Goal: Task Accomplishment & Management: Use online tool/utility

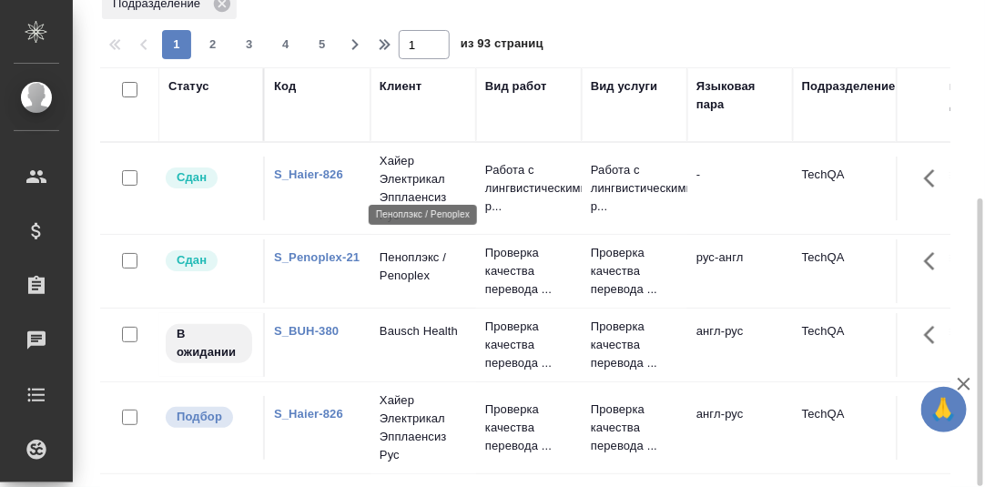
scroll to position [181, 0]
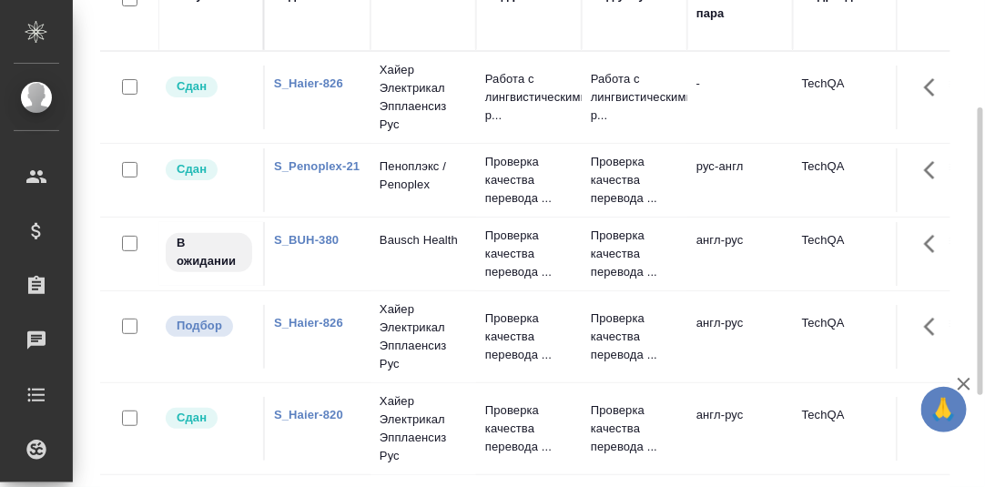
click at [324, 90] on link "S_Haier-826" at bounding box center [308, 84] width 69 height 14
click at [320, 90] on link "S_Haier-826" at bounding box center [308, 84] width 69 height 14
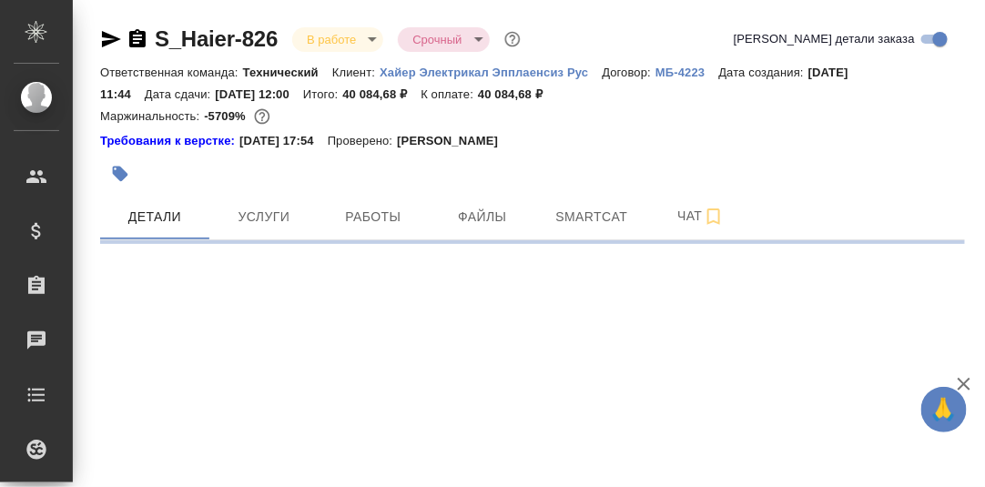
select select "RU"
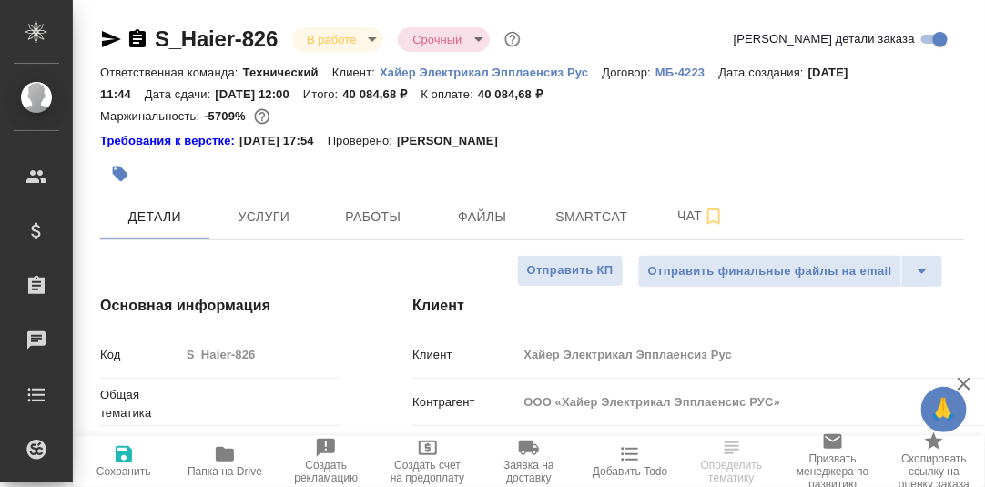
type textarea "x"
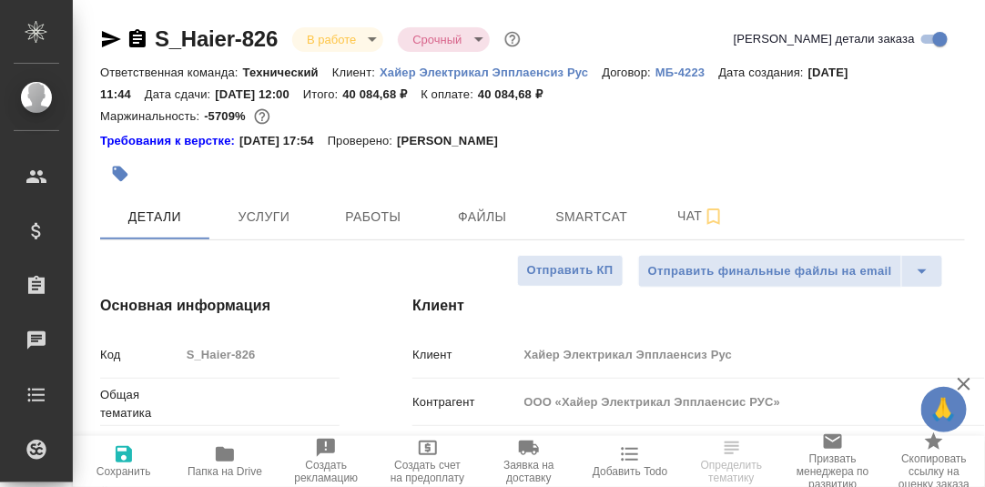
type textarea "x"
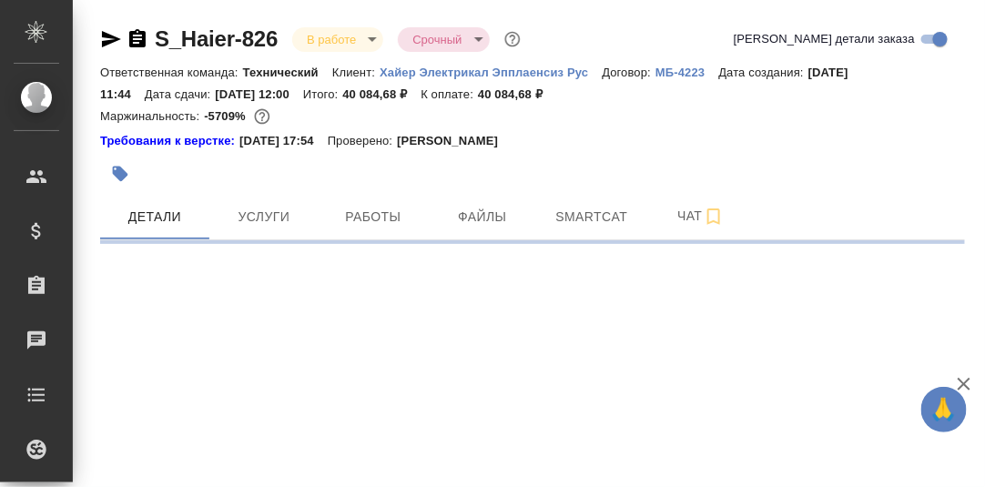
select select "RU"
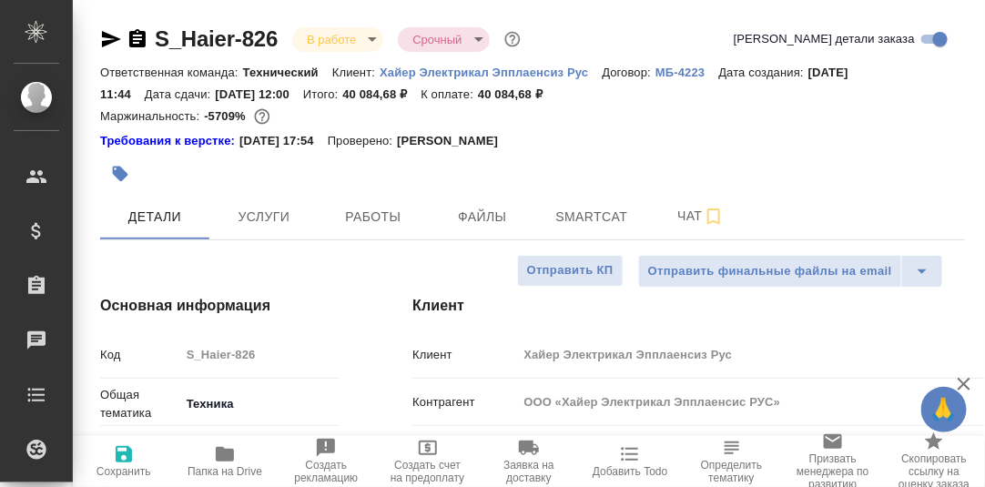
type textarea "x"
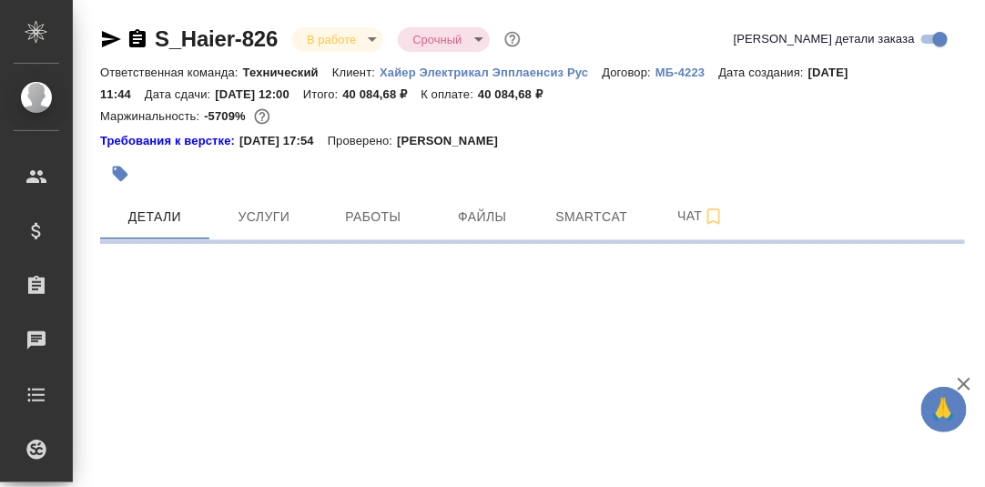
select select "RU"
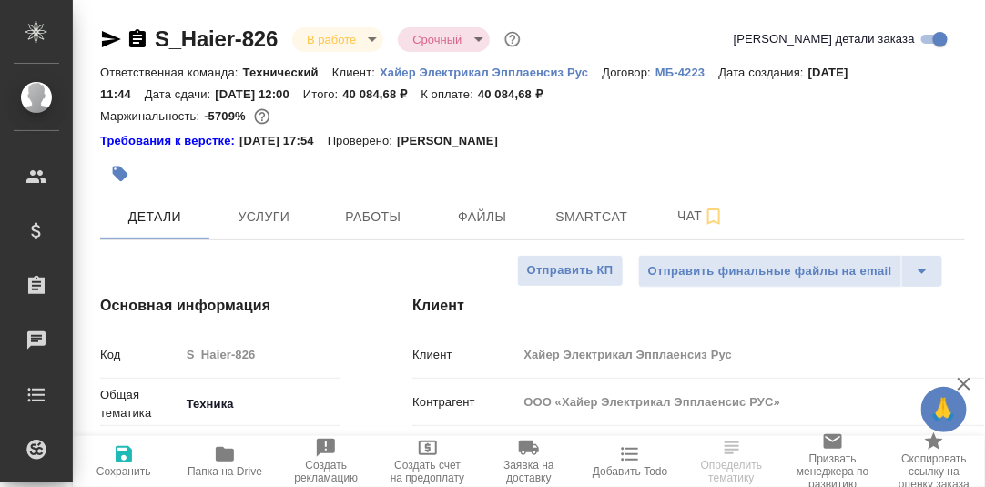
type textarea "x"
drag, startPoint x: 392, startPoint y: 219, endPoint x: 416, endPoint y: 224, distance: 25.2
click at [392, 220] on span "Работы" at bounding box center [373, 217] width 87 height 23
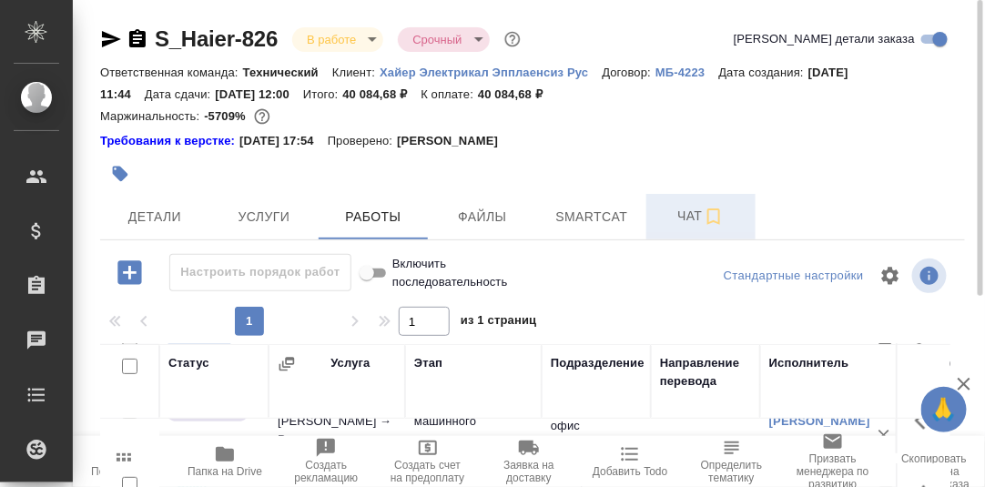
click at [691, 219] on span "Чат" at bounding box center [701, 216] width 87 height 23
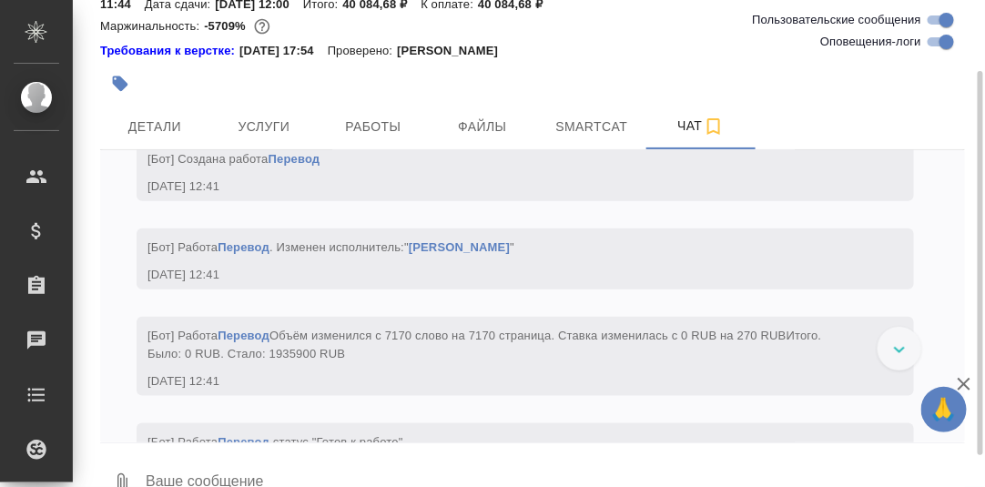
scroll to position [10974, 0]
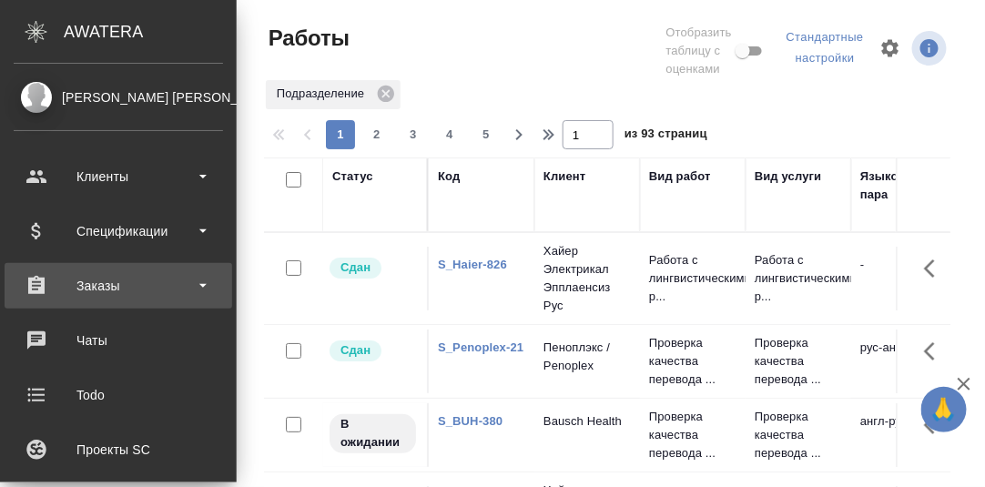
click at [92, 285] on div "Заказы" at bounding box center [118, 285] width 209 height 27
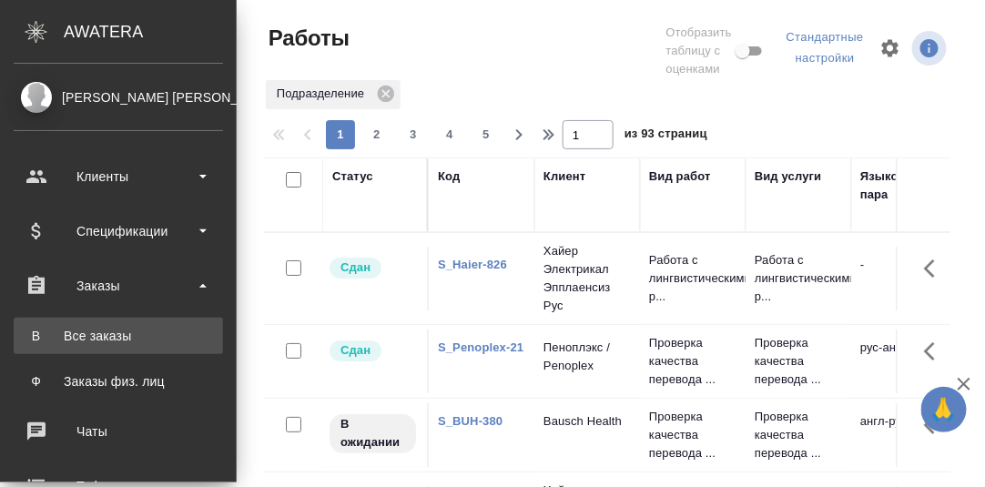
click at [95, 336] on div "Все заказы" at bounding box center [118, 336] width 191 height 18
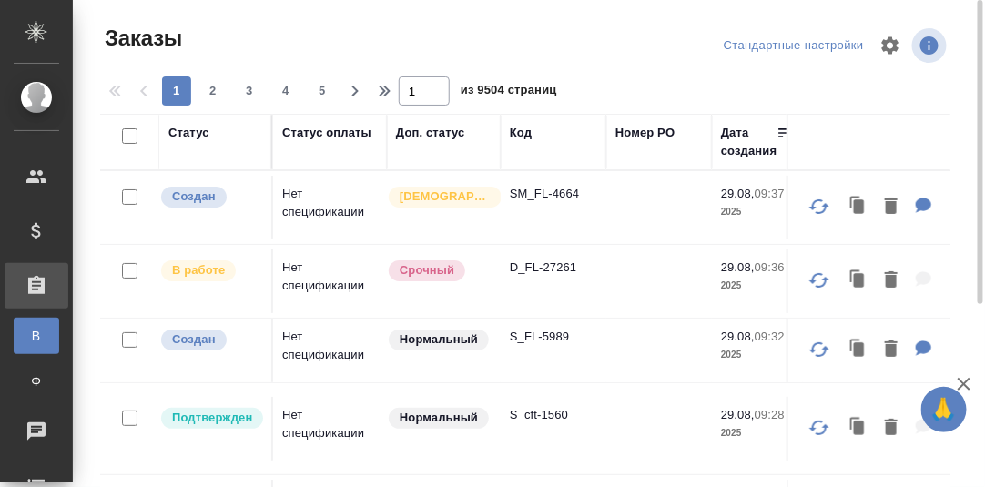
drag, startPoint x: 525, startPoint y: 134, endPoint x: 523, endPoint y: 180, distance: 46.5
click at [525, 134] on div "Код" at bounding box center [521, 133] width 22 height 18
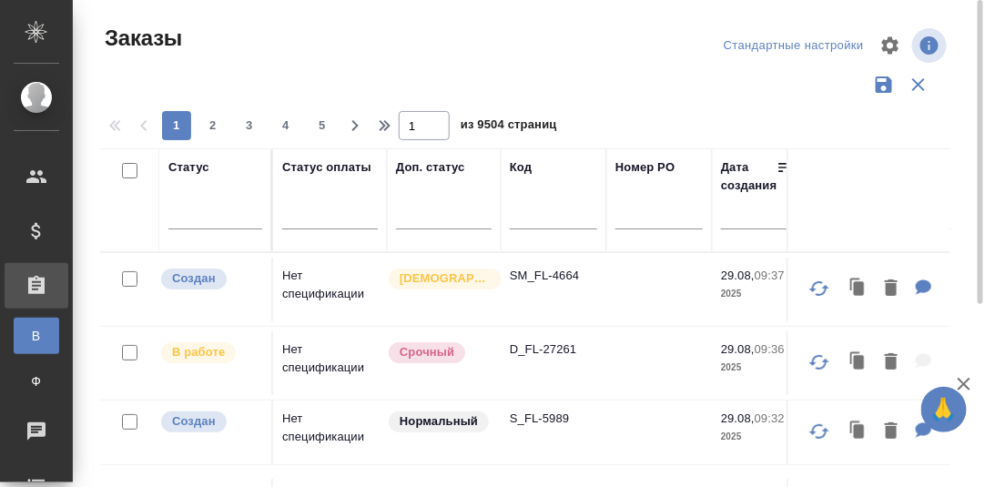
click at [525, 219] on input "text" at bounding box center [553, 218] width 87 height 23
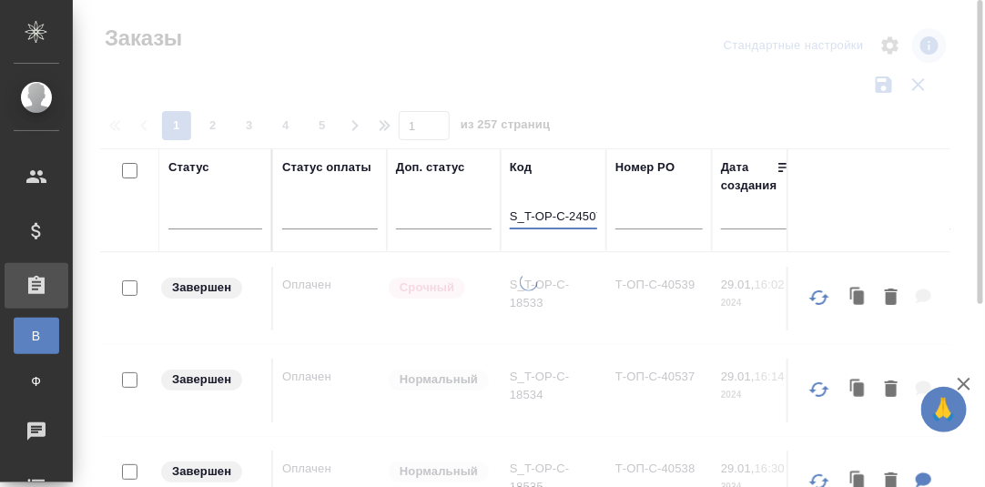
scroll to position [0, 5]
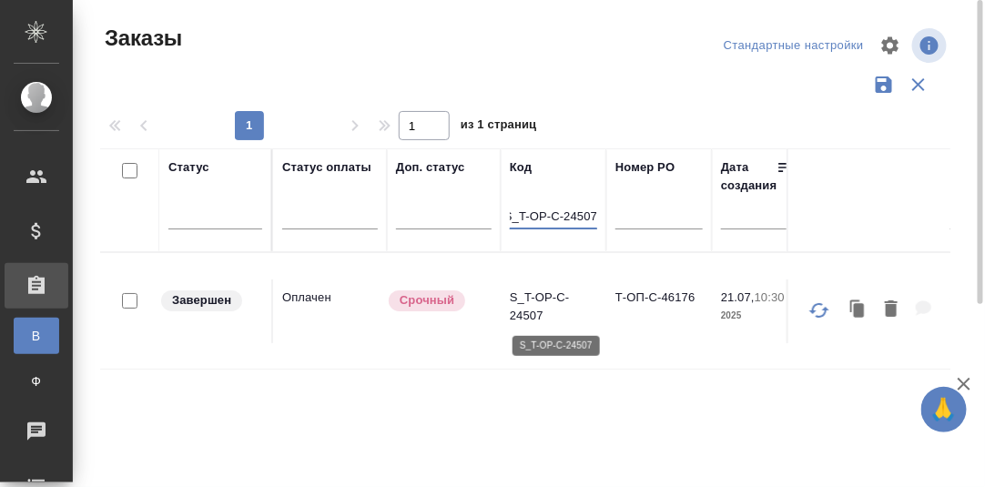
type input "S_T-OP-C-24507"
click at [533, 298] on p "S_T-OP-C-24507" at bounding box center [553, 307] width 87 height 36
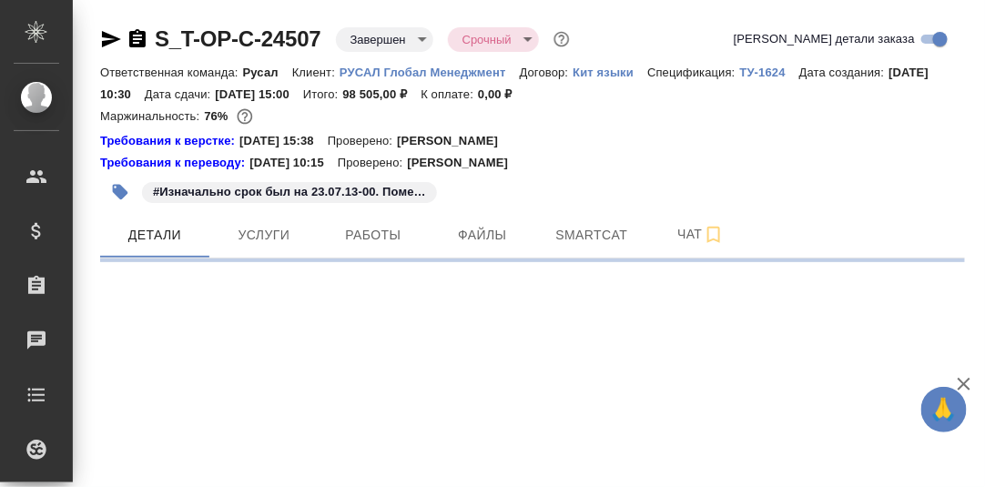
select select "RU"
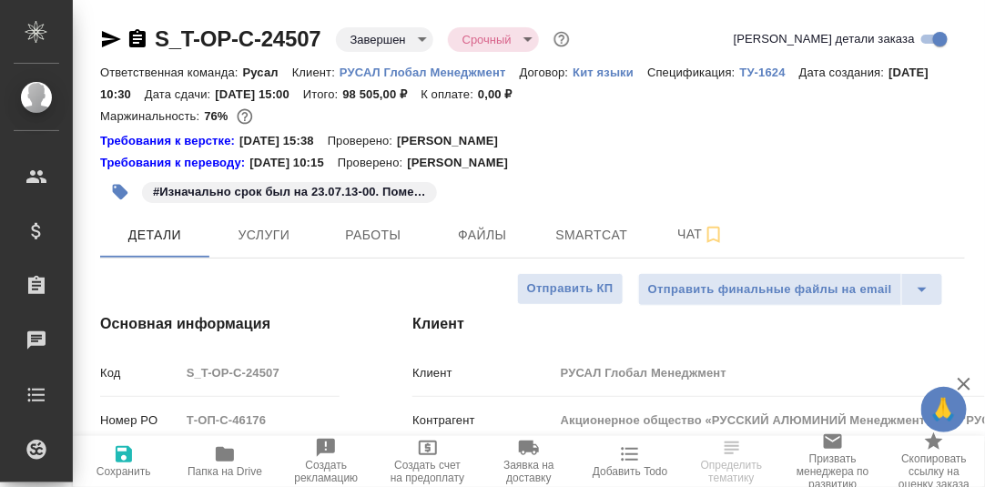
type textarea "x"
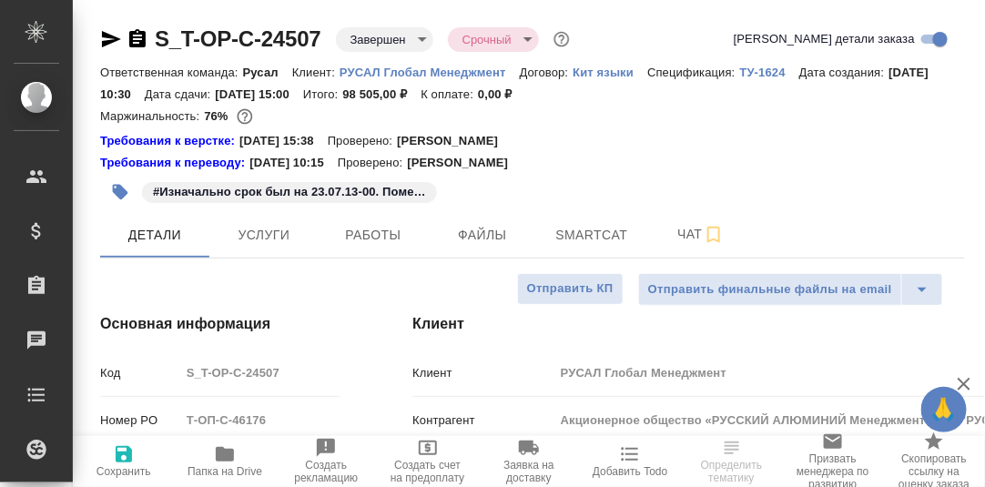
type textarea "x"
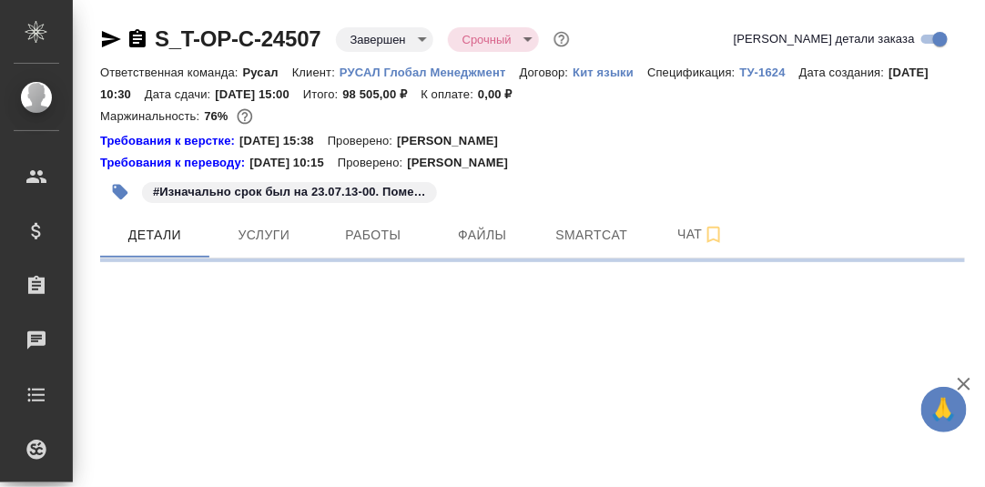
select select "RU"
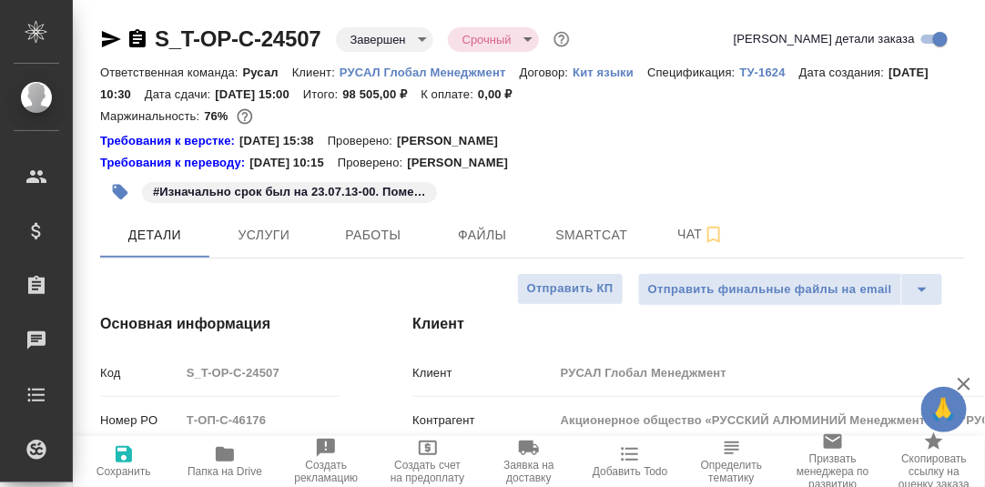
type textarea "x"
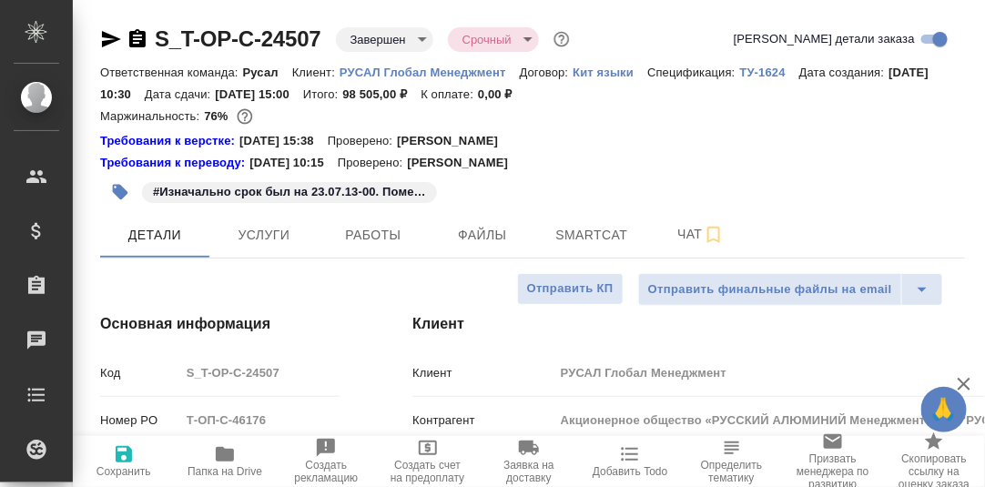
type textarea "x"
drag, startPoint x: 583, startPoint y: 236, endPoint x: 589, endPoint y: 244, distance: 10.4
click at [584, 240] on span "Smartcat" at bounding box center [591, 235] width 87 height 23
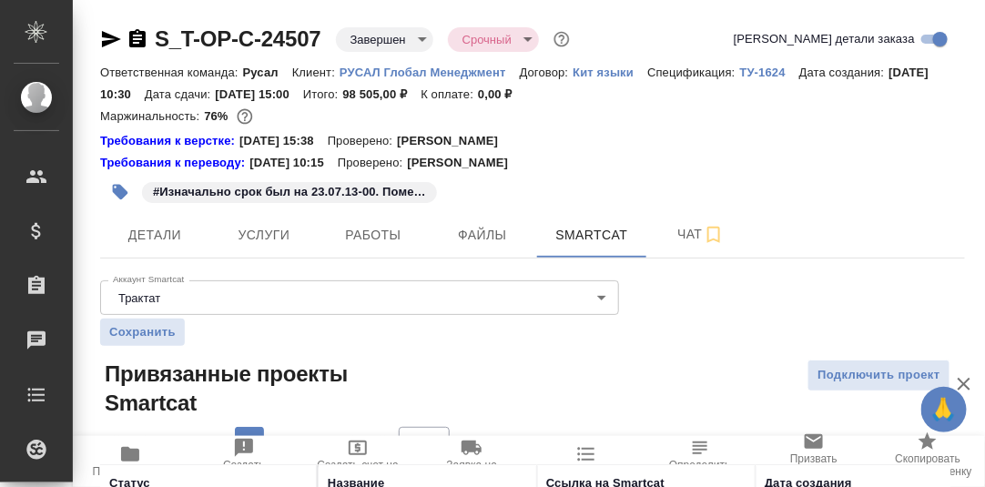
scroll to position [139, 0]
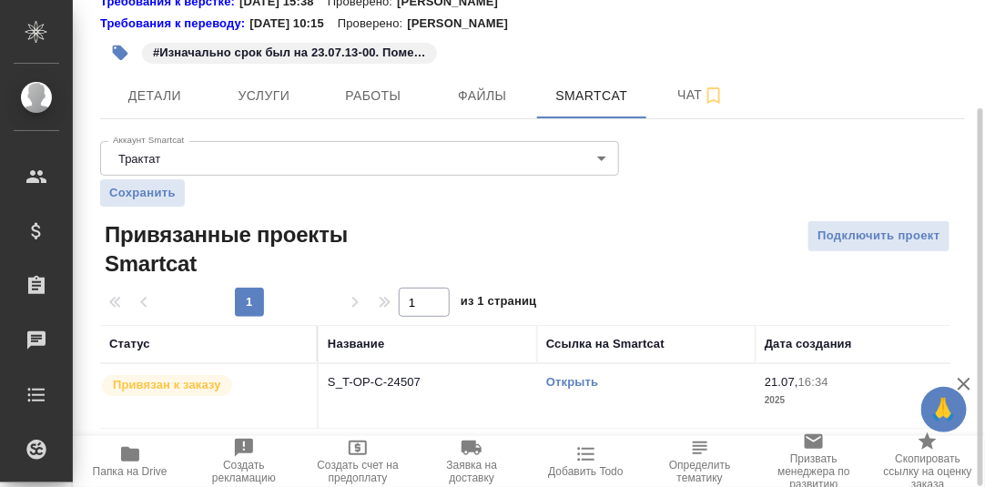
click at [577, 385] on link "Открыть" at bounding box center [572, 382] width 52 height 14
